Goal: Obtain resource: Download file/media

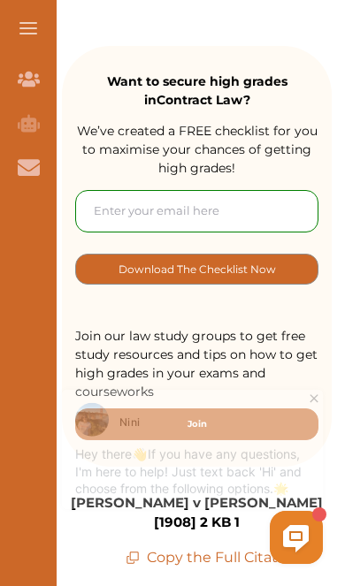
scroll to position [276, 0]
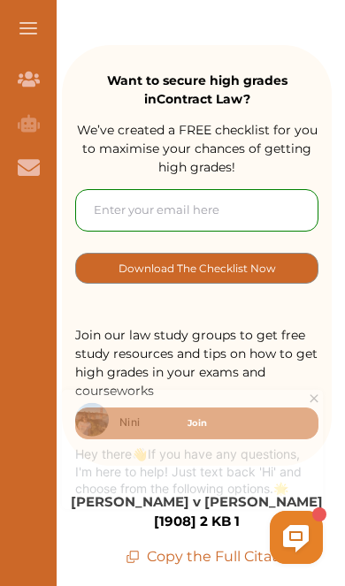
click at [102, 207] on input "email" at bounding box center [196, 210] width 243 height 42
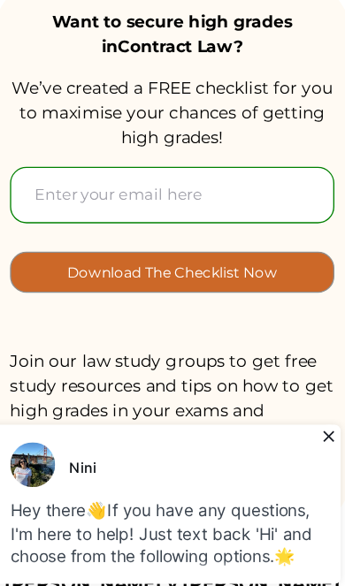
type input "wendyoforifowaah1@gmail.com"
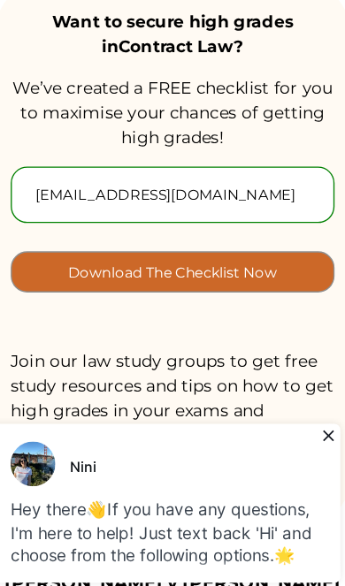
click at [201, 431] on icon at bounding box center [199, 430] width 18 height 18
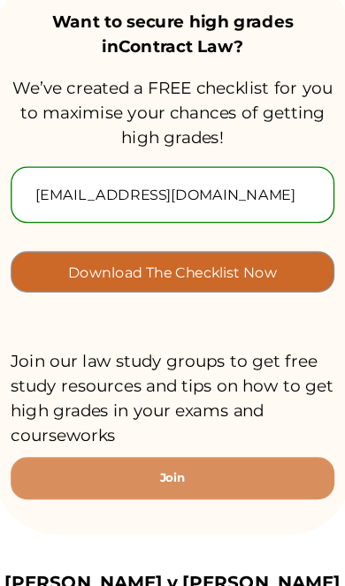
click at [161, 258] on p "Download The Checklist Now" at bounding box center [196, 268] width 157 height 20
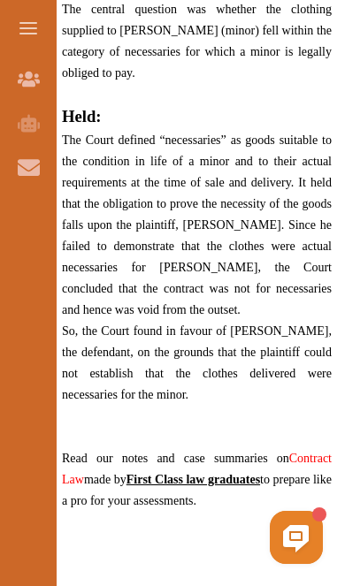
scroll to position [1626, 0]
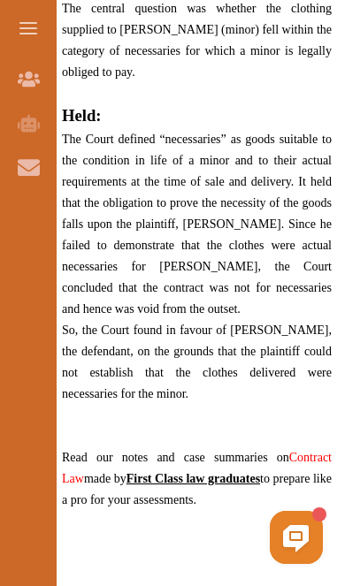
click at [191, 451] on span "Read our notes and case summaries on Contract Law made by First Class law gradu…" at bounding box center [196, 479] width 269 height 56
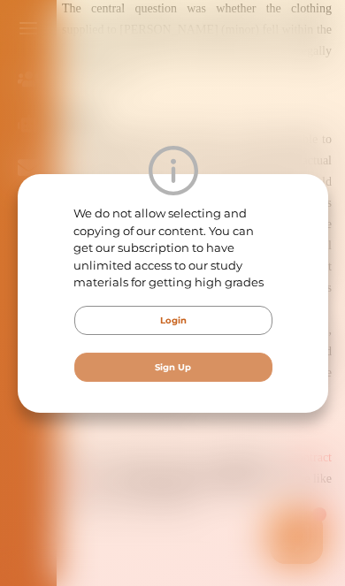
click at [160, 490] on div "We do not allow selecting and copying of our content. You can get our subscript…" at bounding box center [172, 293] width 345 height 586
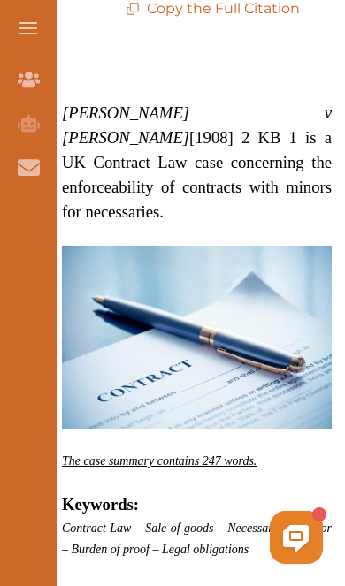
scroll to position [823, 0]
